Goal: Check status: Check status

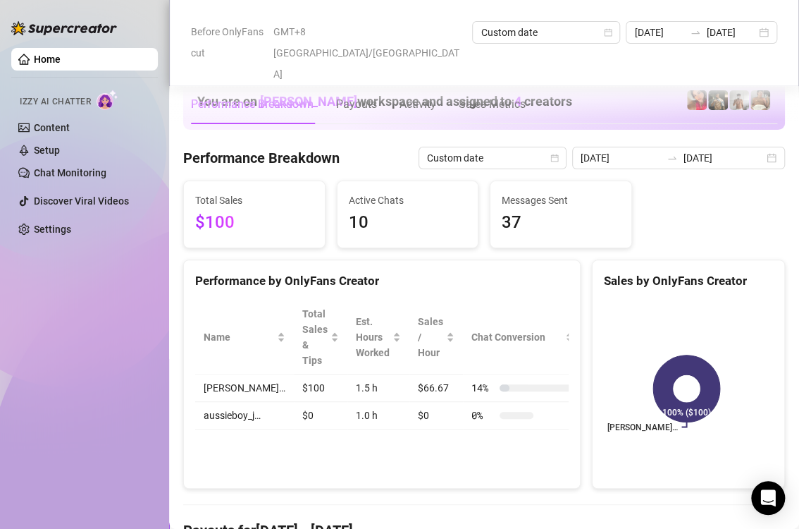
scroll to position [1535, 0]
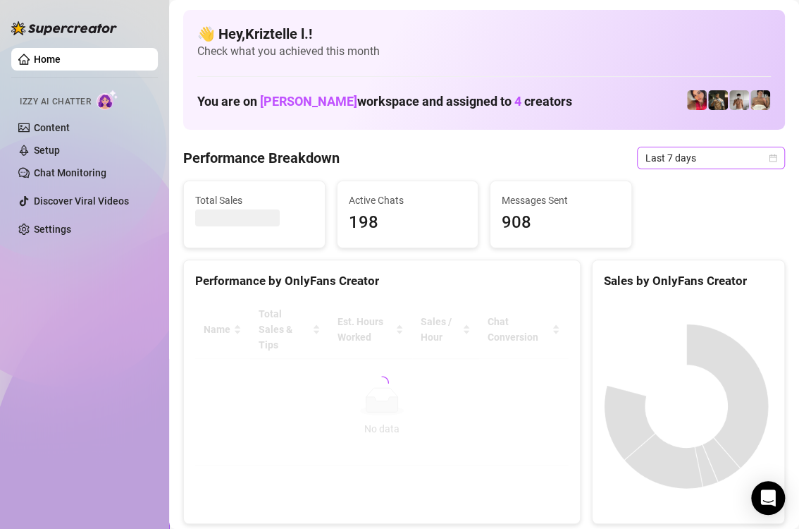
click at [676, 154] on span "Last 7 days" at bounding box center [711, 157] width 131 height 21
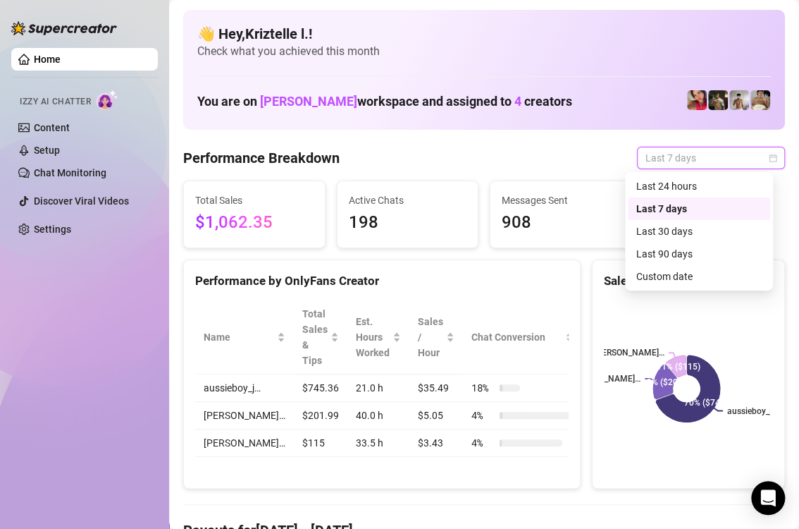
click at [655, 271] on div "Custom date" at bounding box center [699, 277] width 125 height 16
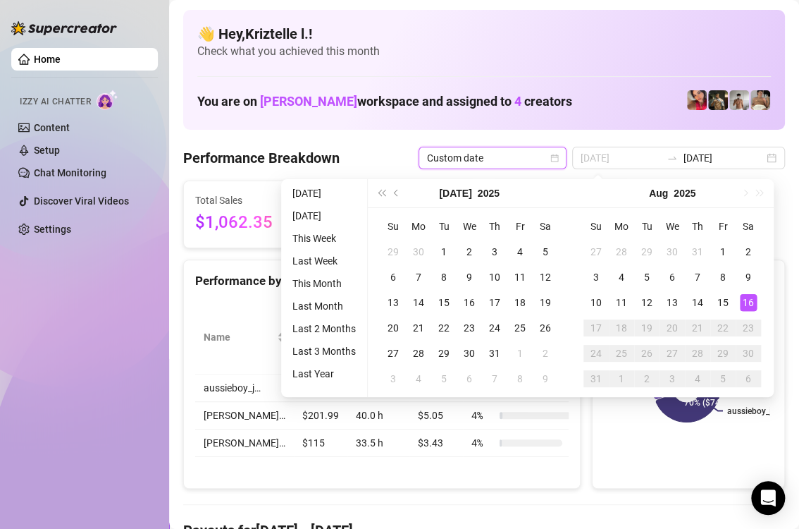
type input "[DATE]"
click at [746, 305] on div "16" at bounding box center [748, 302] width 17 height 17
type input "[DATE]"
click at [753, 305] on div "16" at bounding box center [748, 302] width 17 height 17
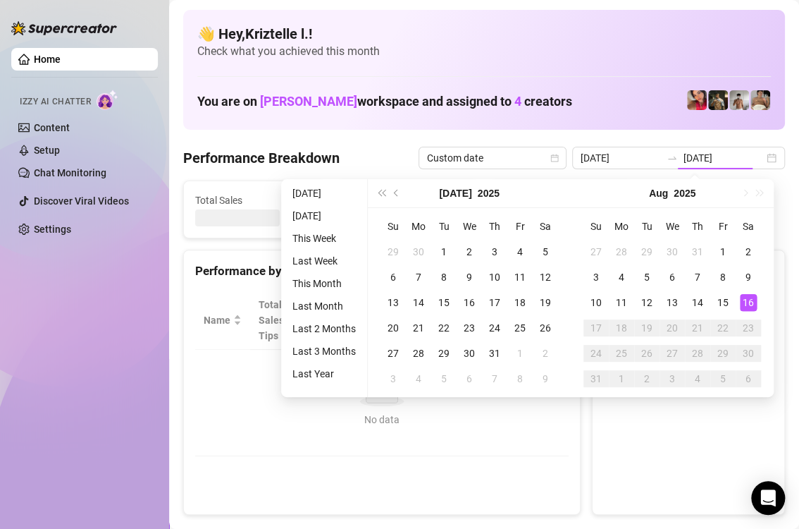
type input "[DATE]"
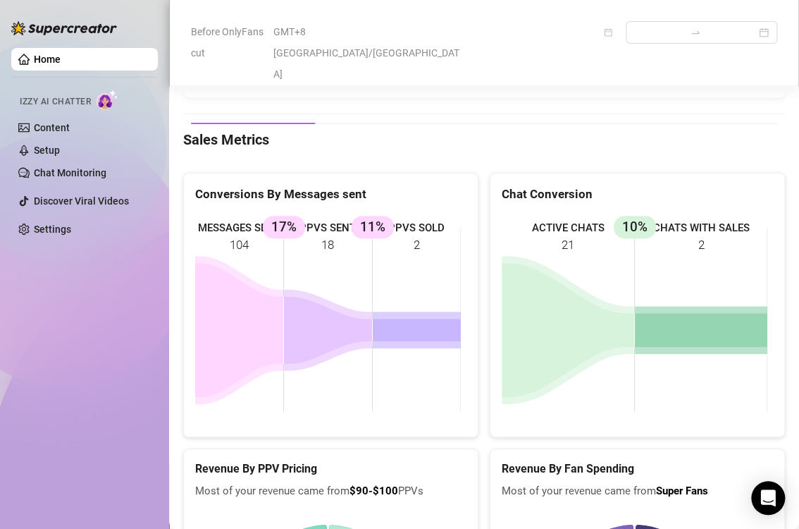
scroll to position [1974, 0]
